Goal: Information Seeking & Learning: Learn about a topic

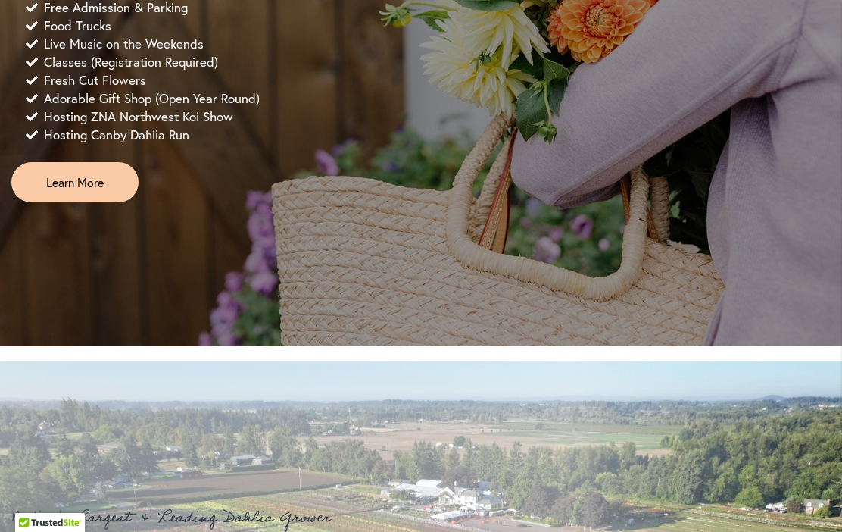
scroll to position [1377, 0]
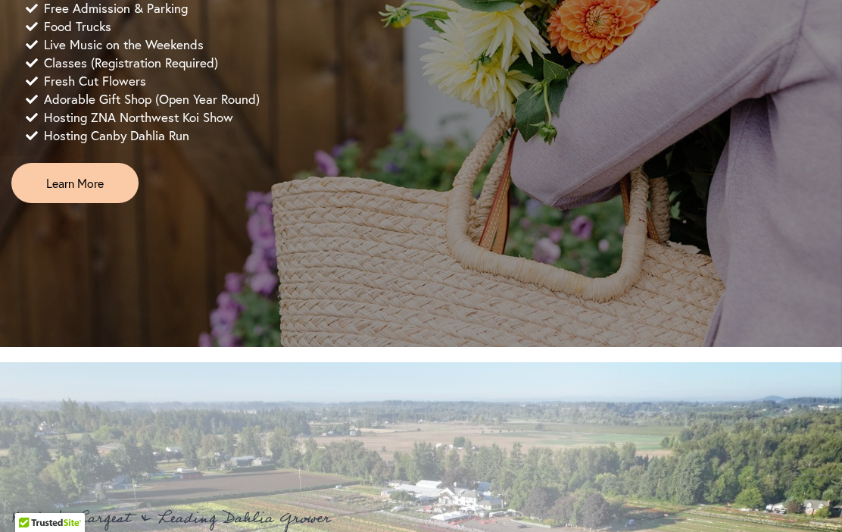
click at [55, 192] on span "Learn More" at bounding box center [75, 182] width 58 height 17
click at [52, 192] on span "Learn More" at bounding box center [75, 182] width 58 height 17
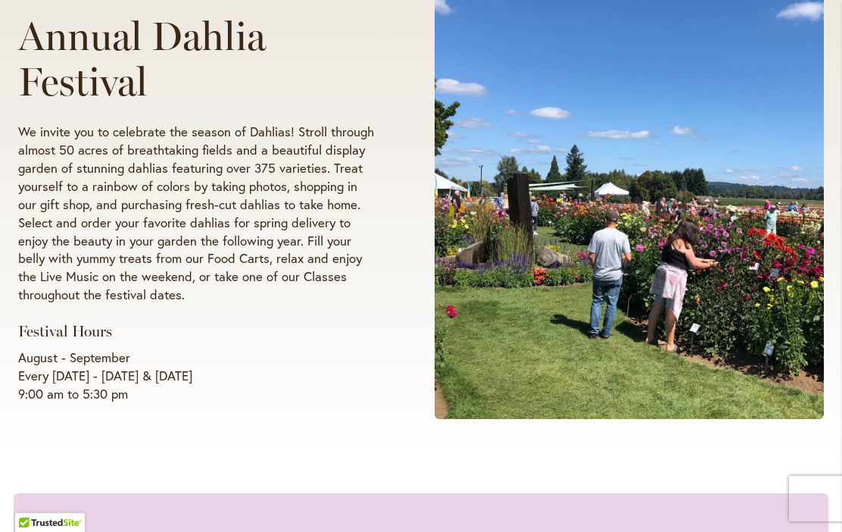
scroll to position [323, 0]
click at [12, 230] on div "Summer 2025 Annual Dahlia Festival We invite you to celebrate the season of Dah…" at bounding box center [421, 191] width 842 height 542
click at [407, 304] on div "Summer 2025 Annual Dahlia Festival We invite you to celebrate the season of Dah…" at bounding box center [219, 191] width 403 height 451
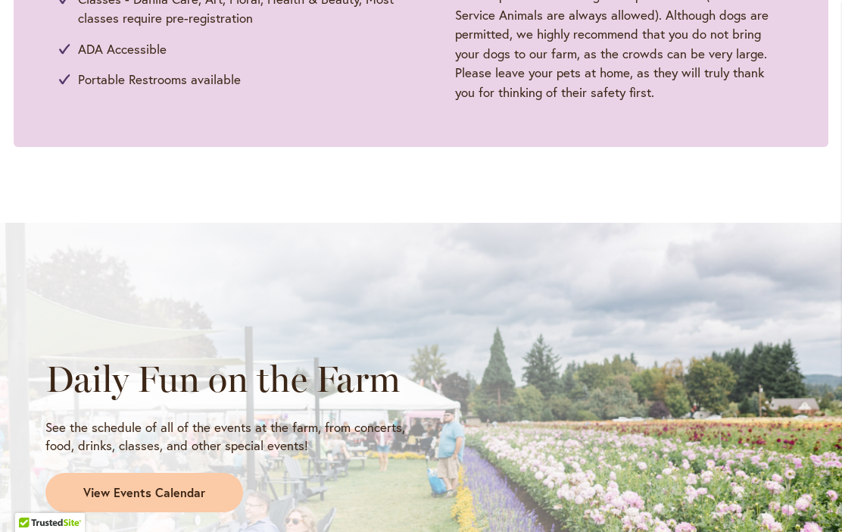
scroll to position [1098, 0]
click at [751, 317] on div "Daily Fun on the Farm See the schedule of all of the events at the farm, from c…" at bounding box center [421, 435] width 842 height 424
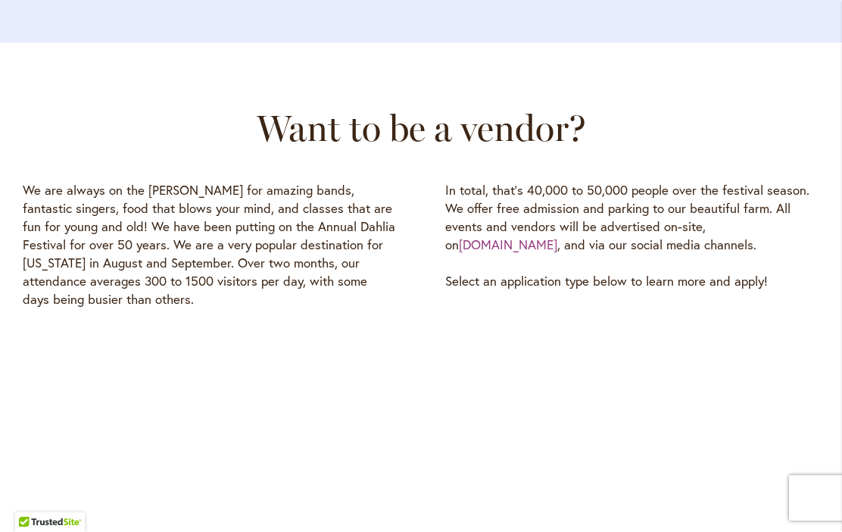
scroll to position [2196, 0]
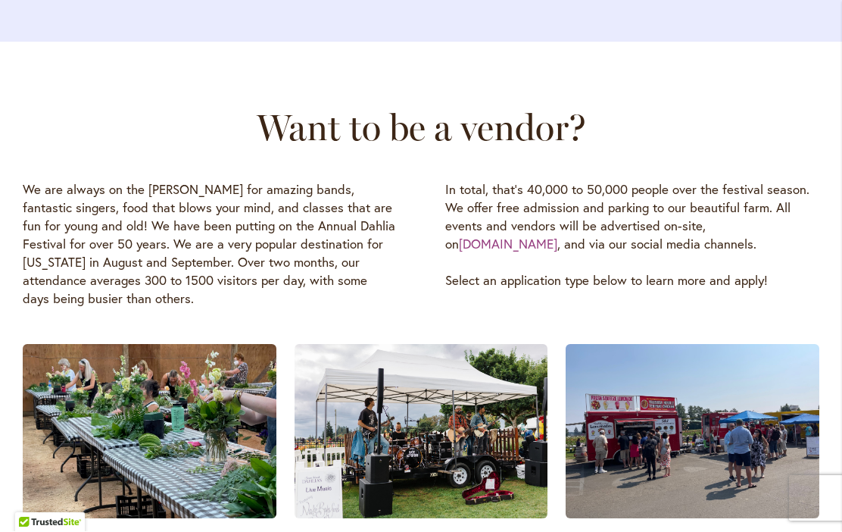
click at [766, 392] on img at bounding box center [693, 432] width 254 height 174
click at [724, 376] on img at bounding box center [693, 432] width 254 height 174
click at [707, 345] on img at bounding box center [693, 432] width 254 height 174
click at [51, 345] on img at bounding box center [150, 432] width 254 height 174
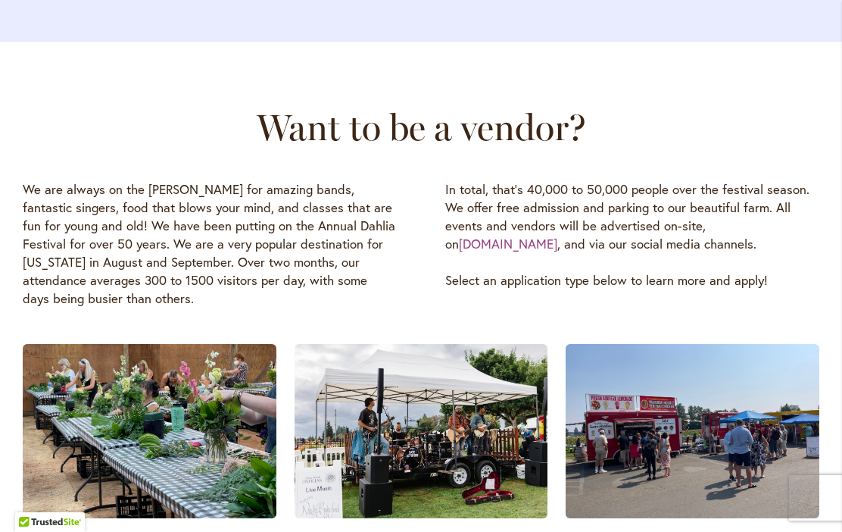
click at [801, 255] on div "In total, that's 40,000 to 50,000 people over the festival season. We offer fre…" at bounding box center [632, 235] width 374 height 109
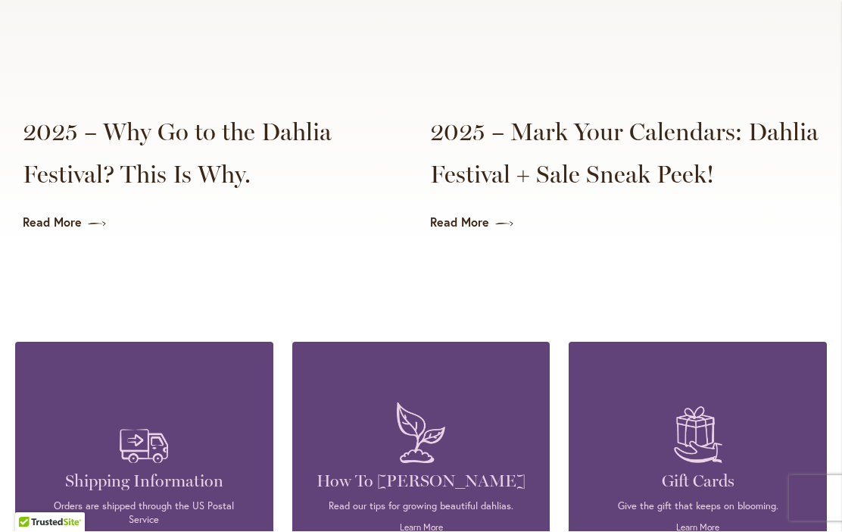
scroll to position [3849, 0]
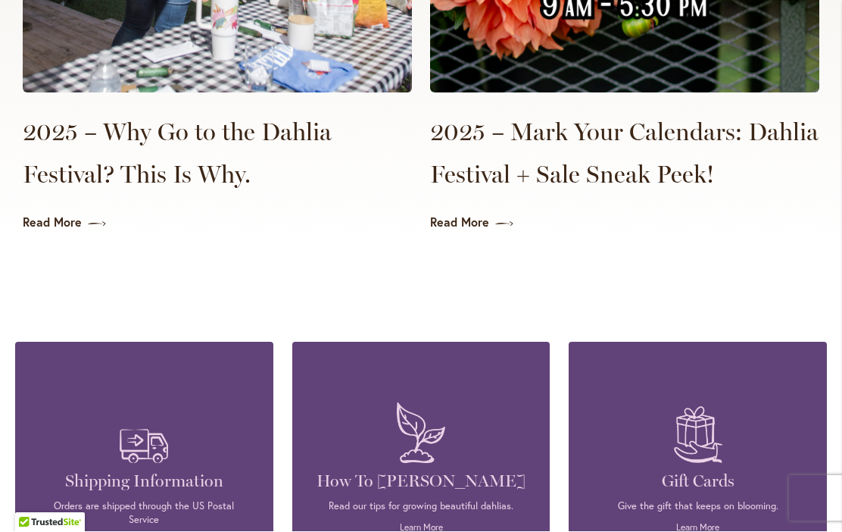
click at [736, 500] on p "Give the gift that keeps on blooming." at bounding box center [698, 507] width 213 height 14
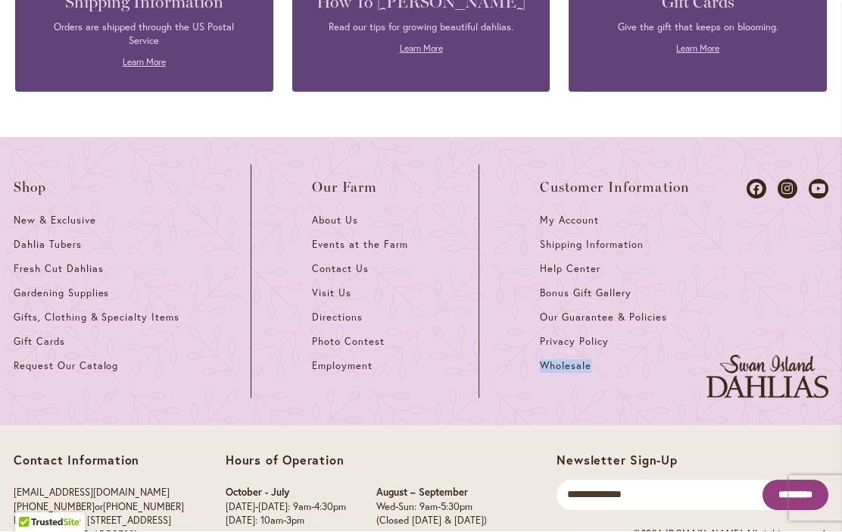
scroll to position [4327, 0]
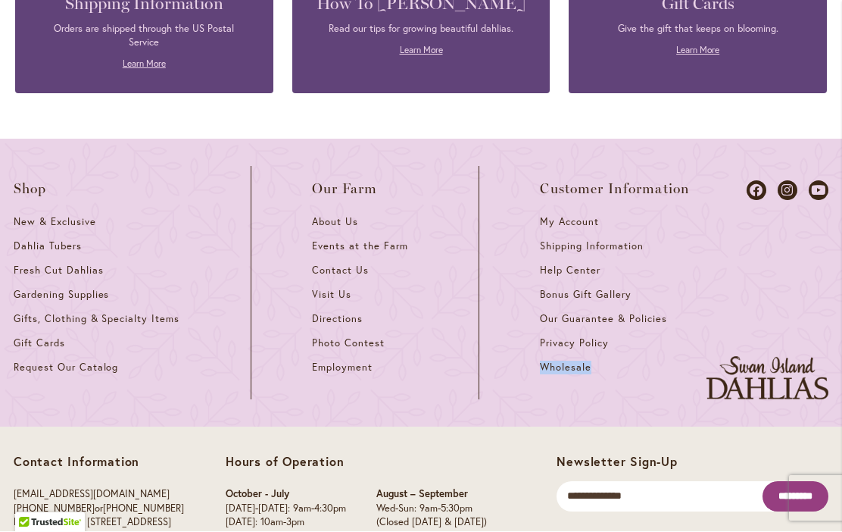
click at [792, 427] on div "Contact Information info@dahlias.com (503) 266-7711 or 1-800-410-6540 Mailing A…" at bounding box center [421, 503] width 842 height 152
click at [790, 427] on div "Contact Information info@dahlias.com (503) 266-7711 or 1-800-410-6540 Mailing A…" at bounding box center [421, 503] width 842 height 152
click at [655, 368] on div "Shop New & Exclusive Dahlia Tubers Fresh Cut Dahlias Gardening Supplies Gifts, …" at bounding box center [421, 283] width 842 height 288
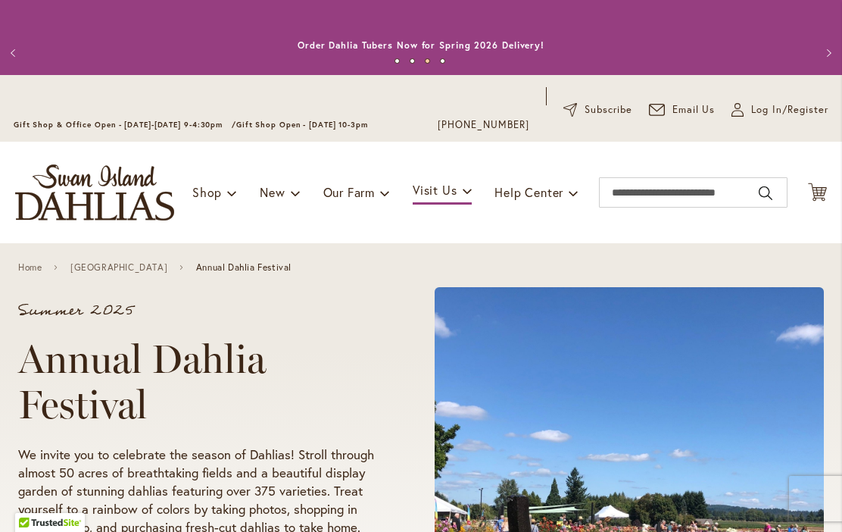
scroll to position [0, 0]
